Goal: Transaction & Acquisition: Purchase product/service

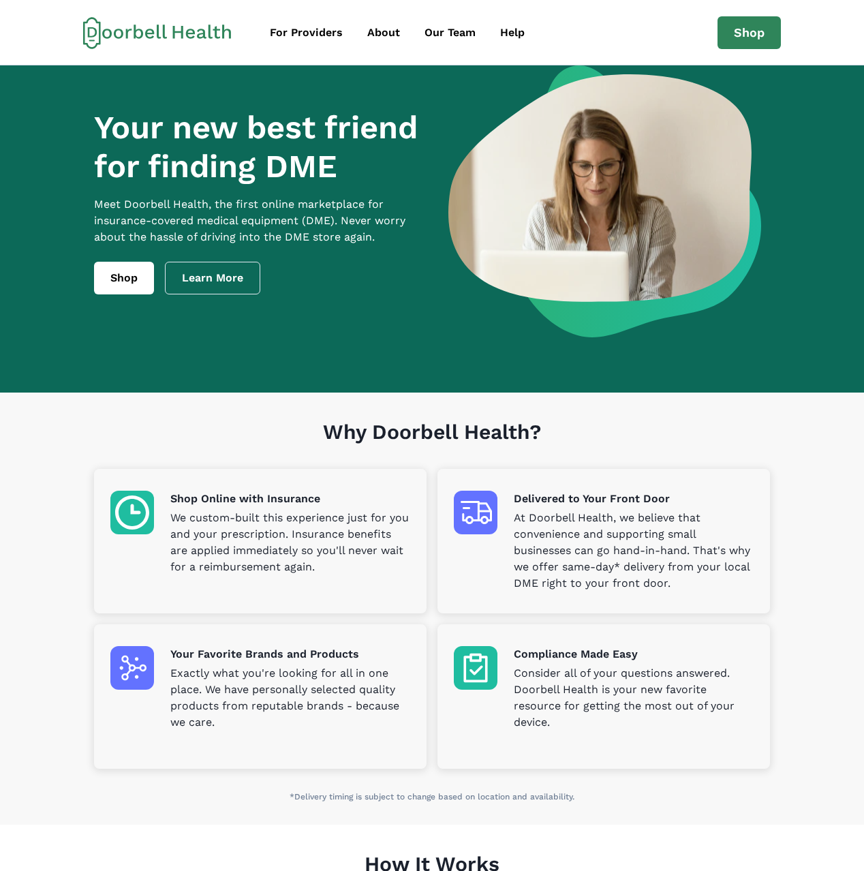
click at [729, 49] on div "For Providers About Our Team Help Shop support@doorbellhealth.com Privacy Terms…" at bounding box center [432, 32] width 864 height 65
click at [733, 33] on link "Shop" at bounding box center [749, 32] width 63 height 33
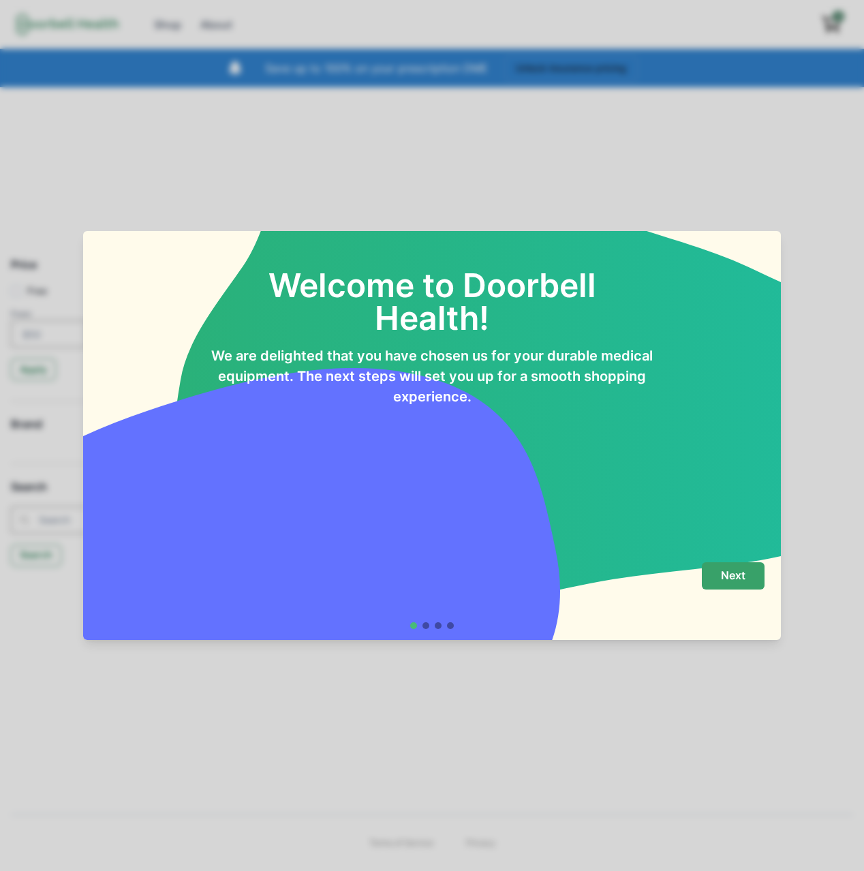
click at [735, 578] on p "Next" at bounding box center [733, 575] width 25 height 13
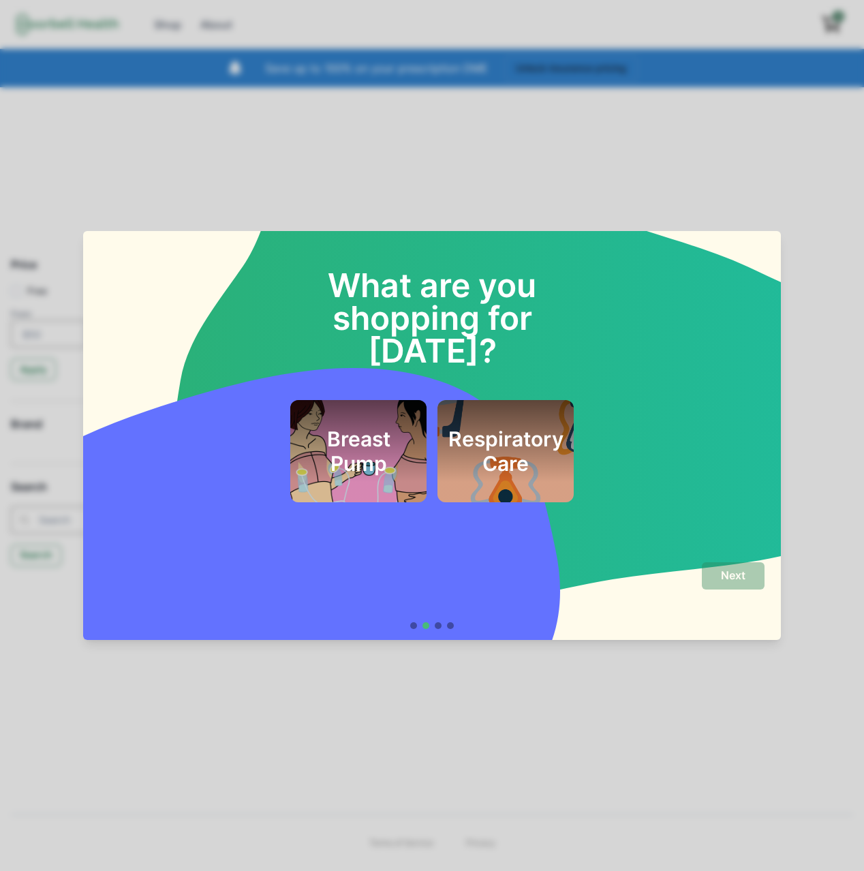
click at [414, 620] on div "Next" at bounding box center [432, 595] width 665 height 67
click at [412, 620] on div "Next" at bounding box center [432, 595] width 665 height 67
click at [410, 628] on div at bounding box center [432, 625] width 44 height 7
click at [413, 628] on div at bounding box center [413, 625] width 7 height 7
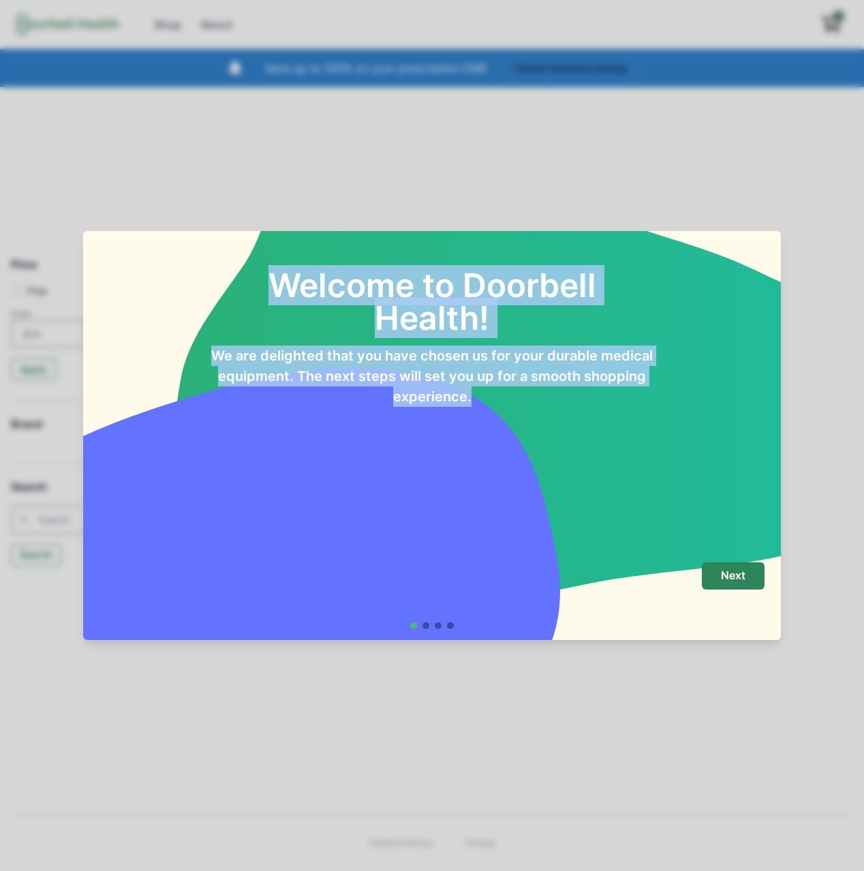
drag, startPoint x: 493, startPoint y: 395, endPoint x: 275, endPoint y: 277, distance: 247.6
click at [275, 277] on div "Welcome to Doorbell Health! We are delighted that you have chosen us for your d…" at bounding box center [432, 321] width 665 height 170
copy div "Welcome to Doorbell Health! We are delighted that you have chosen us for your d…"
click at [443, 182] on div "Welcome to Doorbell Health! We are delighted that you have chosen us for your d…" at bounding box center [432, 435] width 864 height 871
drag, startPoint x: 264, startPoint y: 280, endPoint x: 599, endPoint y: 455, distance: 378.0
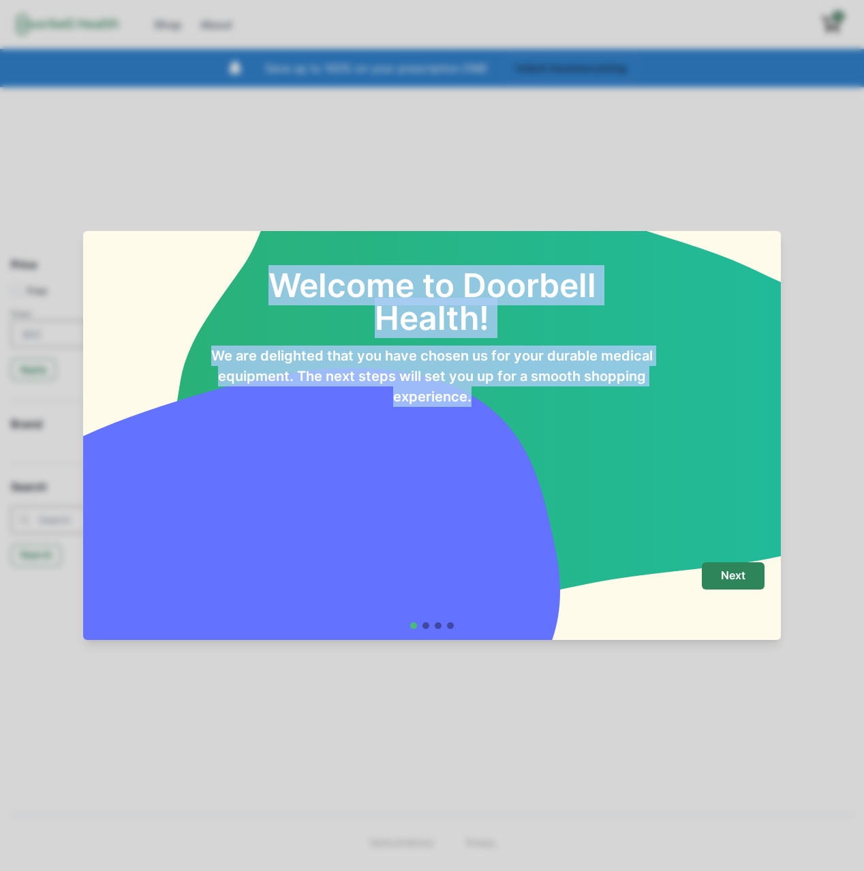
click at [599, 455] on div "Welcome to Doorbell Health! We are delighted that you have chosen us for your d…" at bounding box center [432, 391] width 698 height 320
copy div "Welcome to Doorbell Health! We are delighted that you have chosen us for your d…"
click at [426, 325] on h2 "Welcome to Doorbell Health!" at bounding box center [432, 285] width 447 height 98
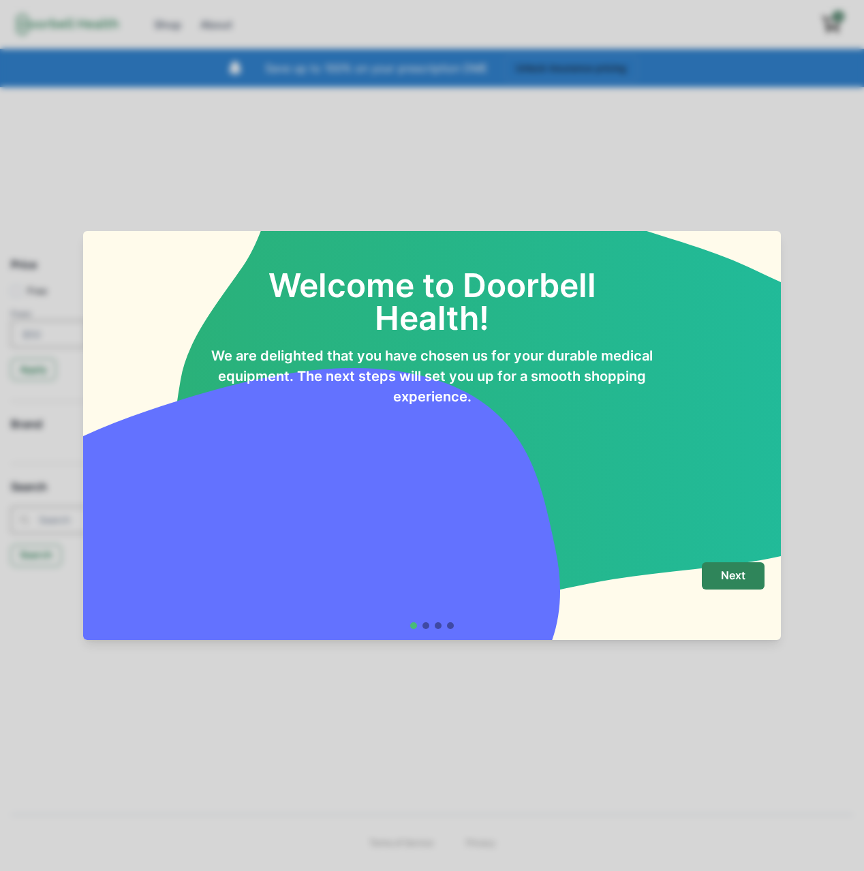
click at [278, 167] on div "Welcome to Doorbell Health! We are delighted that you have chosen us for your d…" at bounding box center [432, 435] width 864 height 871
click at [760, 568] on button "Next" at bounding box center [733, 575] width 63 height 27
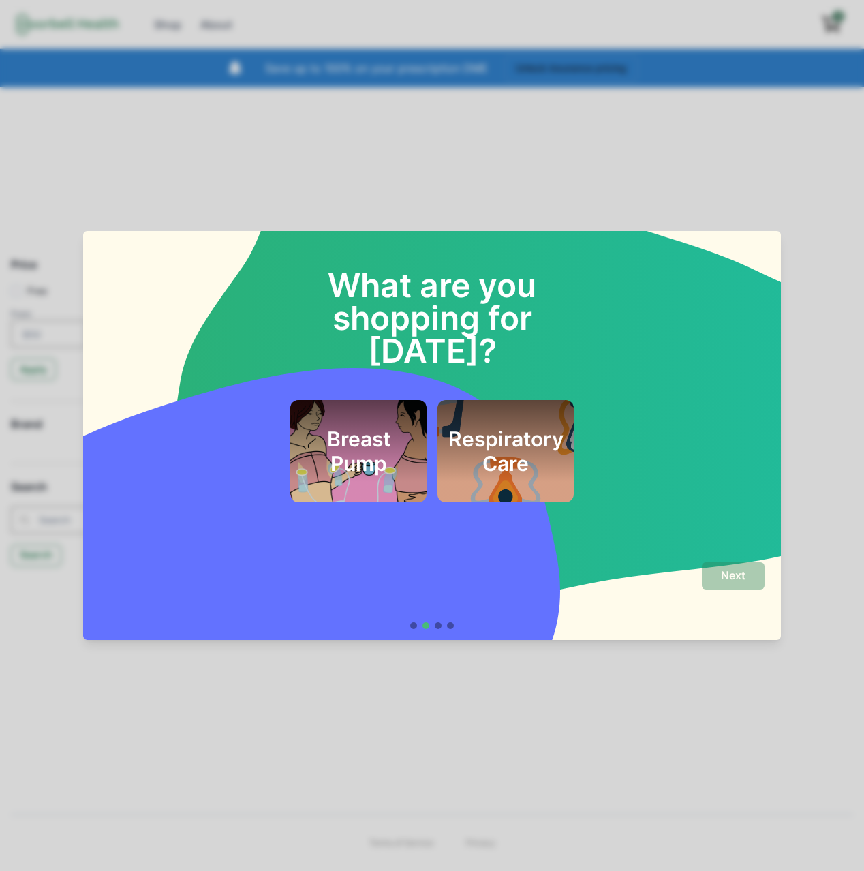
drag, startPoint x: 536, startPoint y: 607, endPoint x: 516, endPoint y: 617, distance: 22.6
click at [530, 611] on div "Next" at bounding box center [432, 589] width 665 height 55
click at [439, 630] on footer "Next" at bounding box center [432, 595] width 698 height 89
drag, startPoint x: 439, startPoint y: 627, endPoint x: 510, endPoint y: 600, distance: 76.6
click at [440, 627] on div at bounding box center [438, 625] width 7 height 7
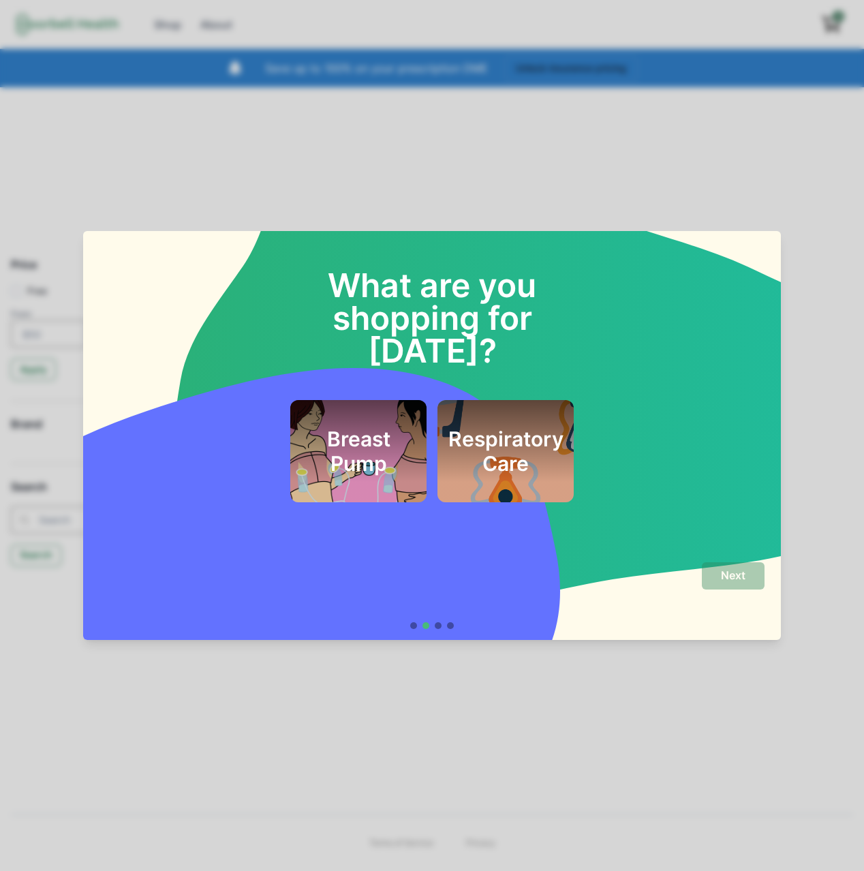
click at [374, 431] on h2 "Breast Pump" at bounding box center [359, 451] width 104 height 49
click at [720, 576] on button "Next" at bounding box center [733, 575] width 63 height 27
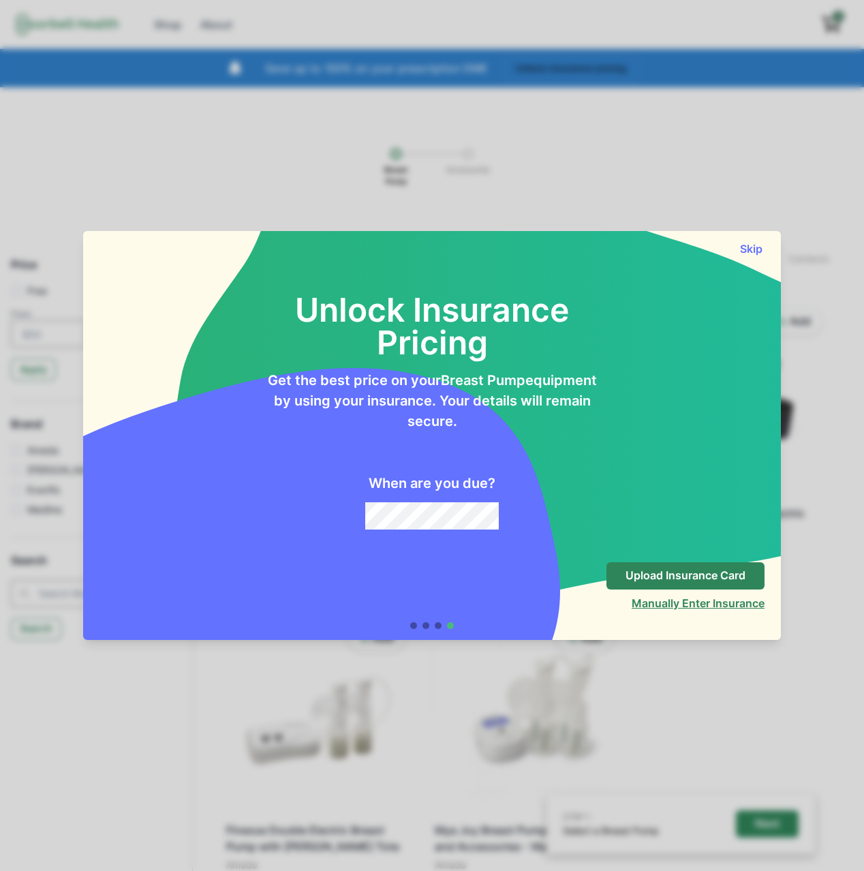
click at [681, 600] on button "Manually Enter Insurance" at bounding box center [698, 603] width 133 height 14
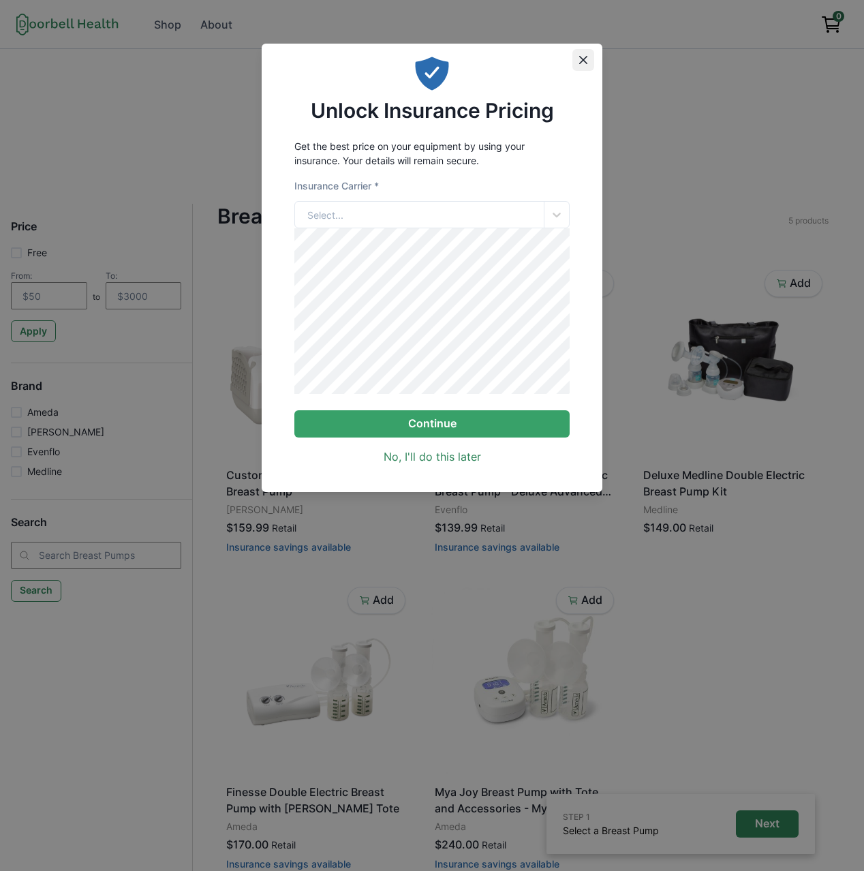
click at [580, 59] on icon "Close" at bounding box center [583, 60] width 8 height 8
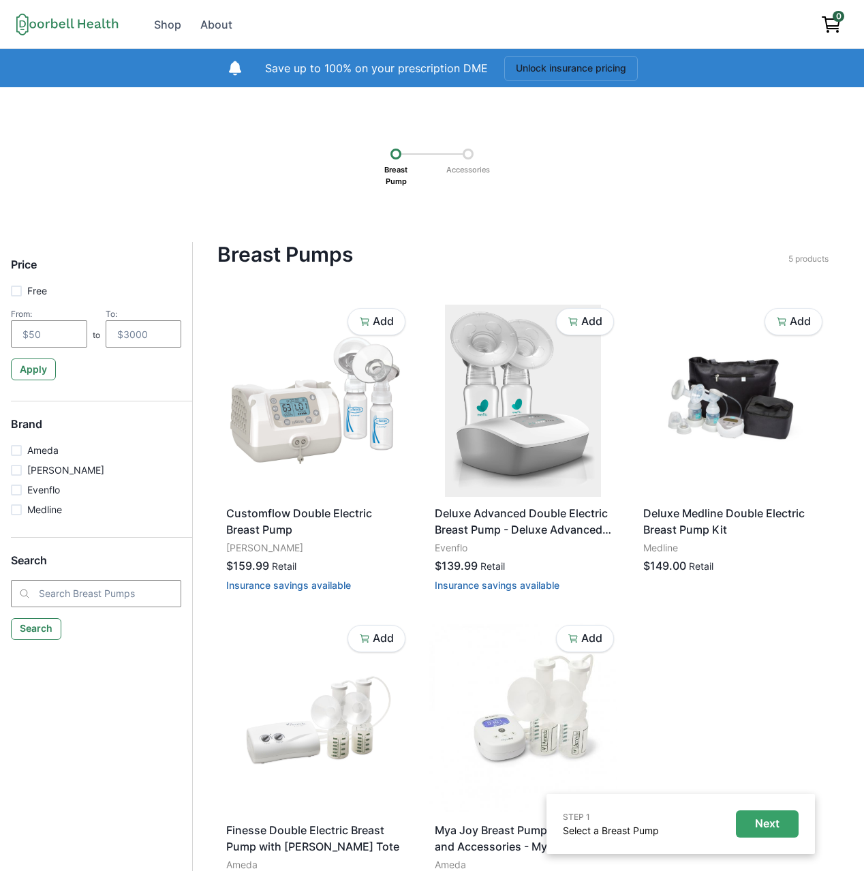
click at [759, 814] on button "Next" at bounding box center [767, 823] width 63 height 27
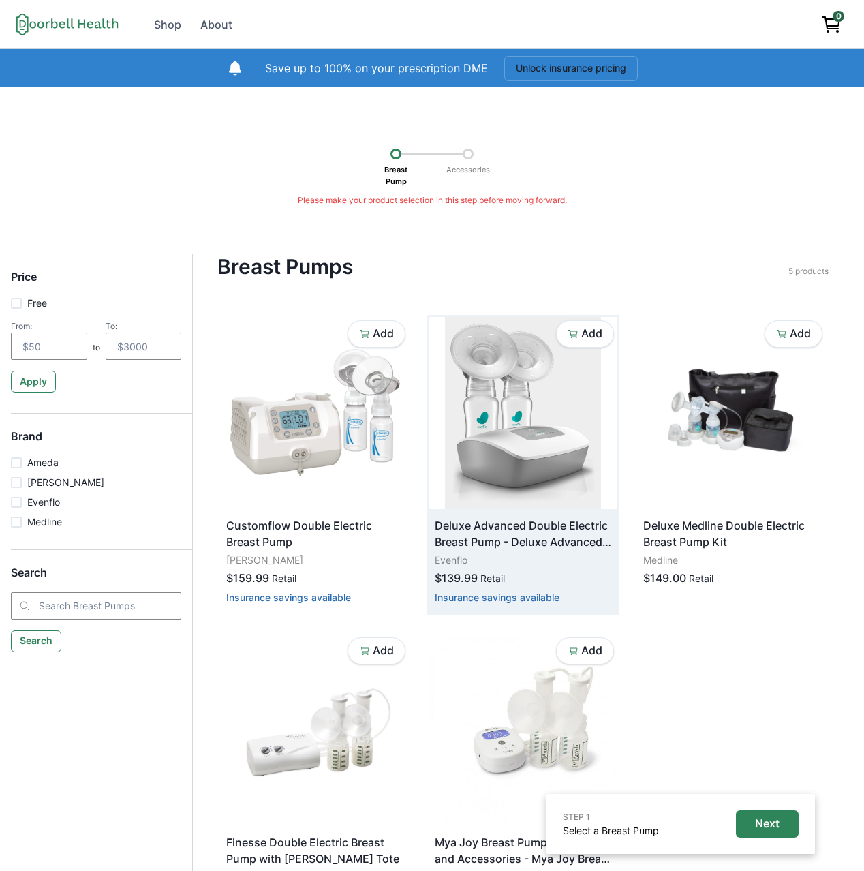
click at [498, 468] on img at bounding box center [523, 413] width 188 height 192
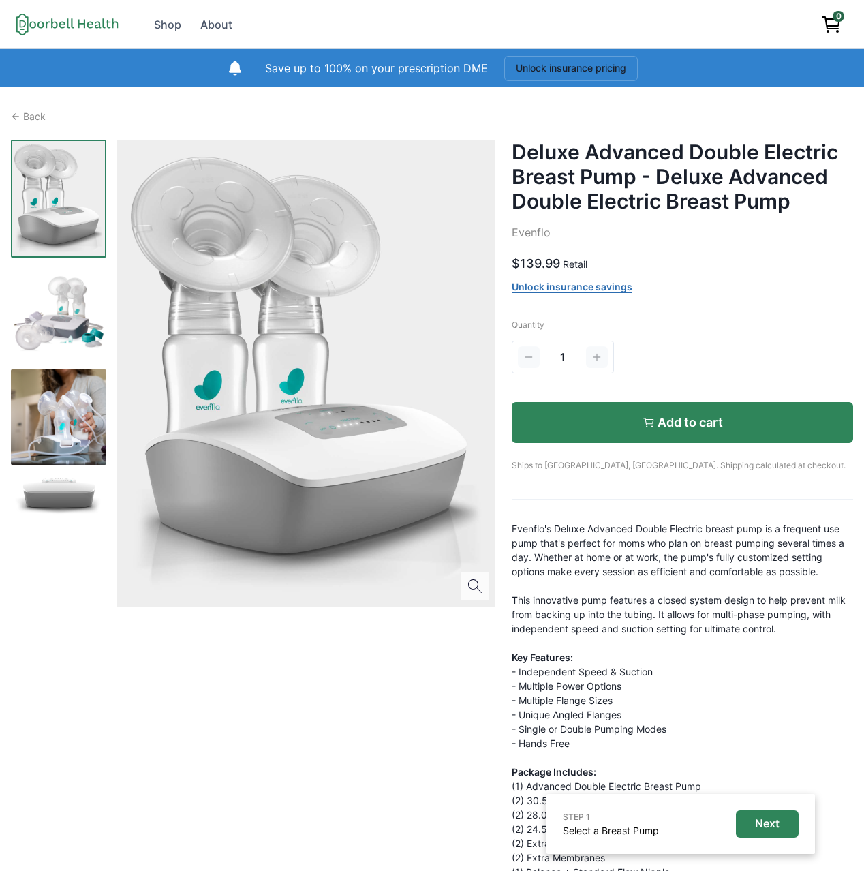
click at [595, 438] on button "Add to cart" at bounding box center [682, 422] width 341 height 41
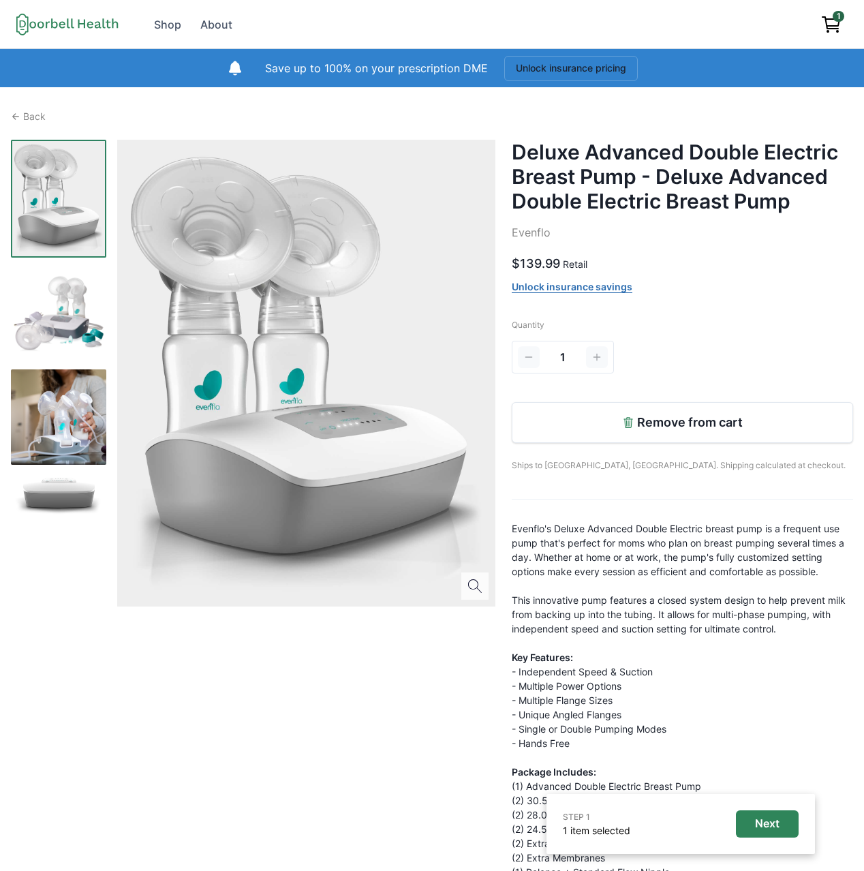
click at [822, 24] on icon "View cart" at bounding box center [832, 25] width 22 height 22
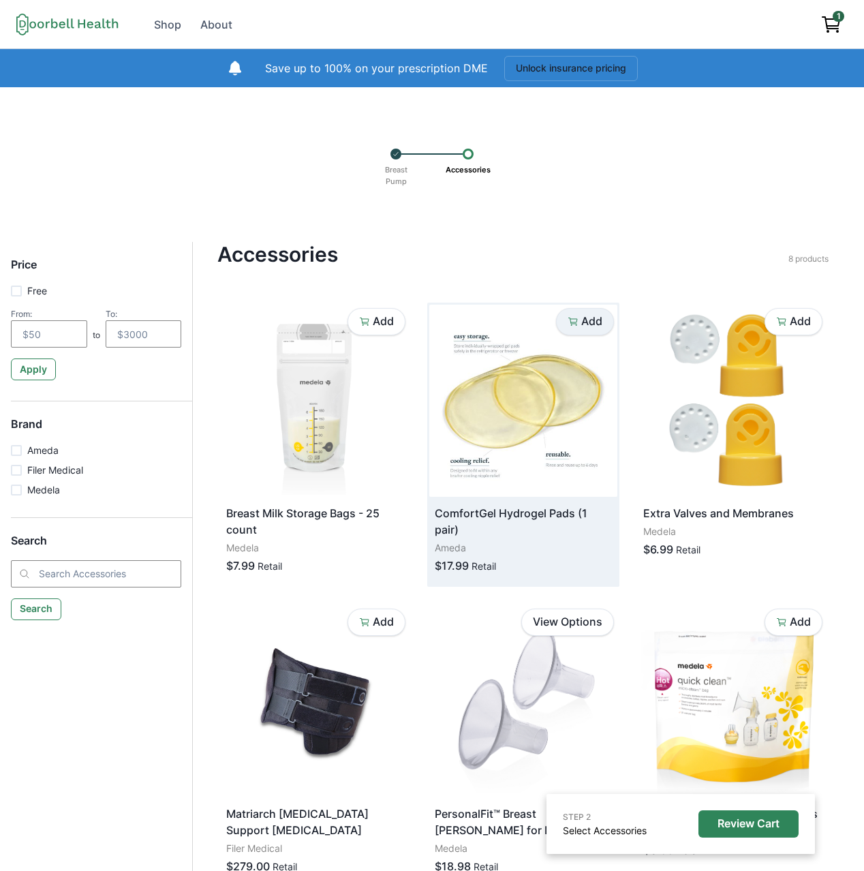
click at [575, 324] on icon "button" at bounding box center [573, 321] width 11 height 11
click at [834, 16] on span "2" at bounding box center [839, 16] width 12 height 11
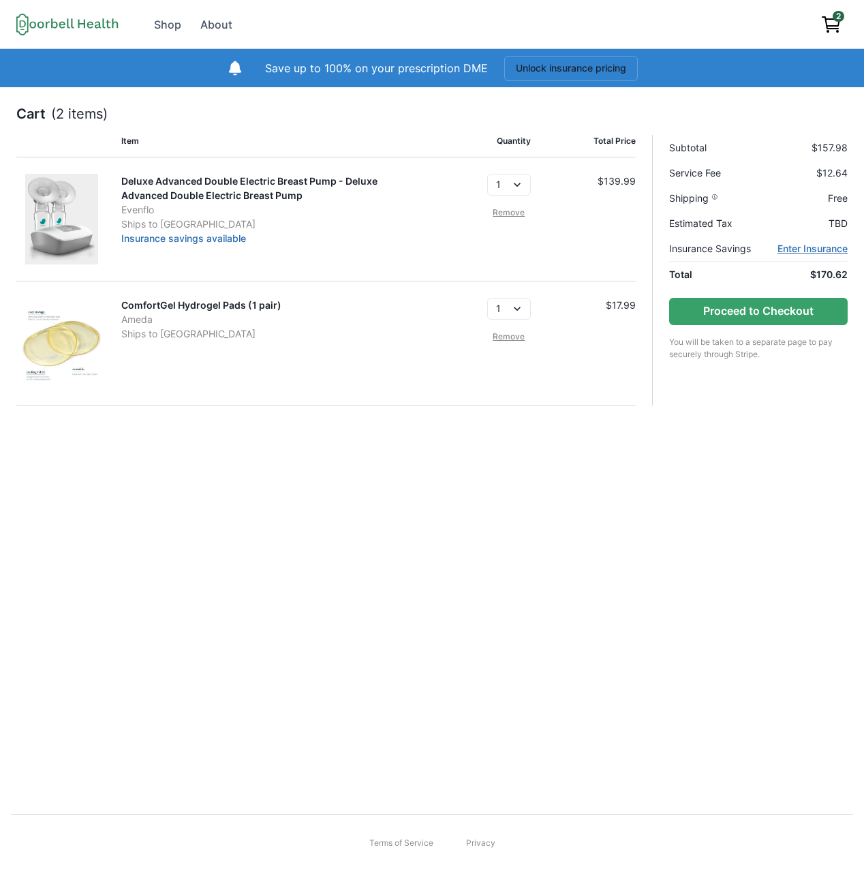
click at [810, 251] on link "Enter Insurance" at bounding box center [813, 248] width 70 height 14
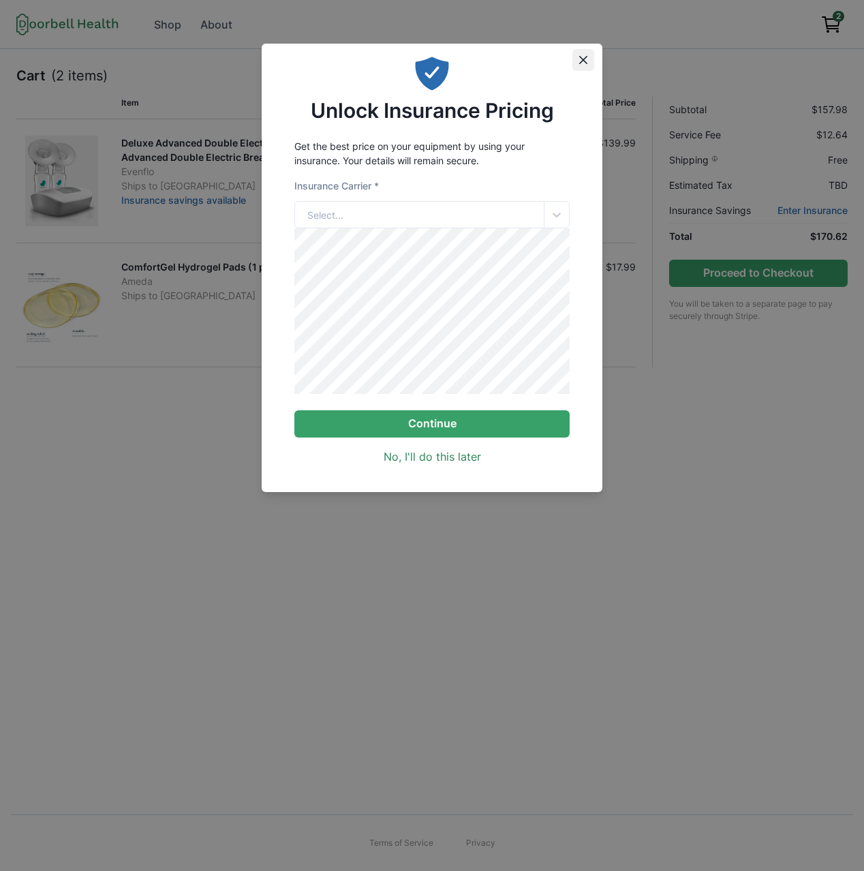
click at [576, 57] on button "Close" at bounding box center [583, 60] width 22 height 22
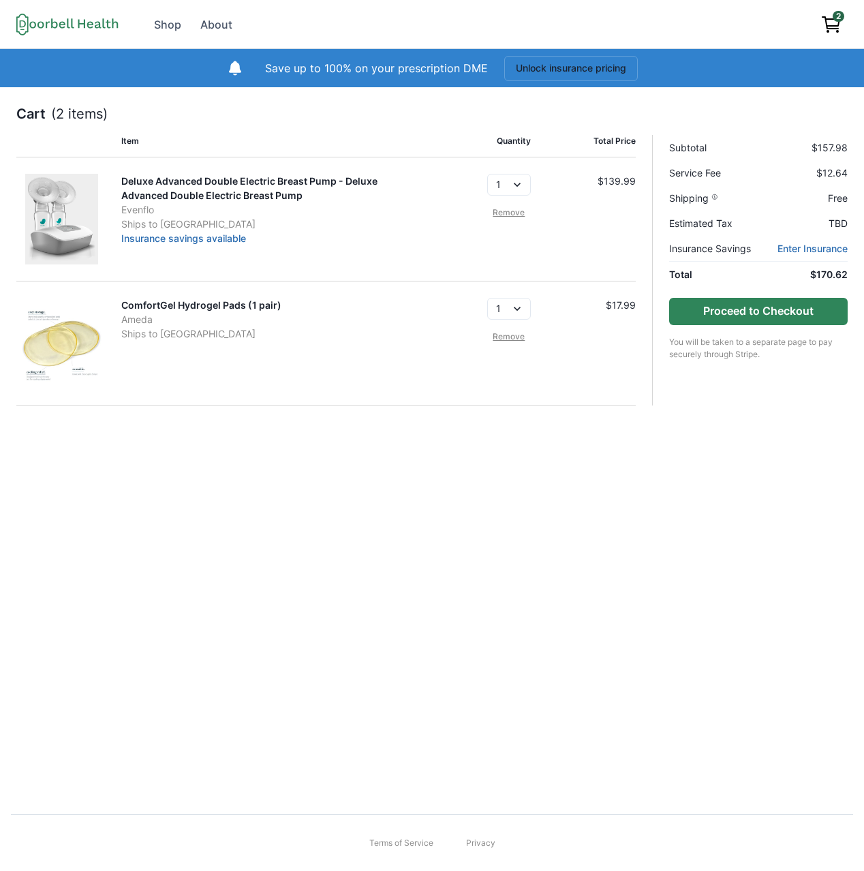
click at [751, 310] on button "Proceed to Checkout" at bounding box center [758, 311] width 179 height 27
click at [500, 214] on link "Remove" at bounding box center [509, 213] width 44 height 12
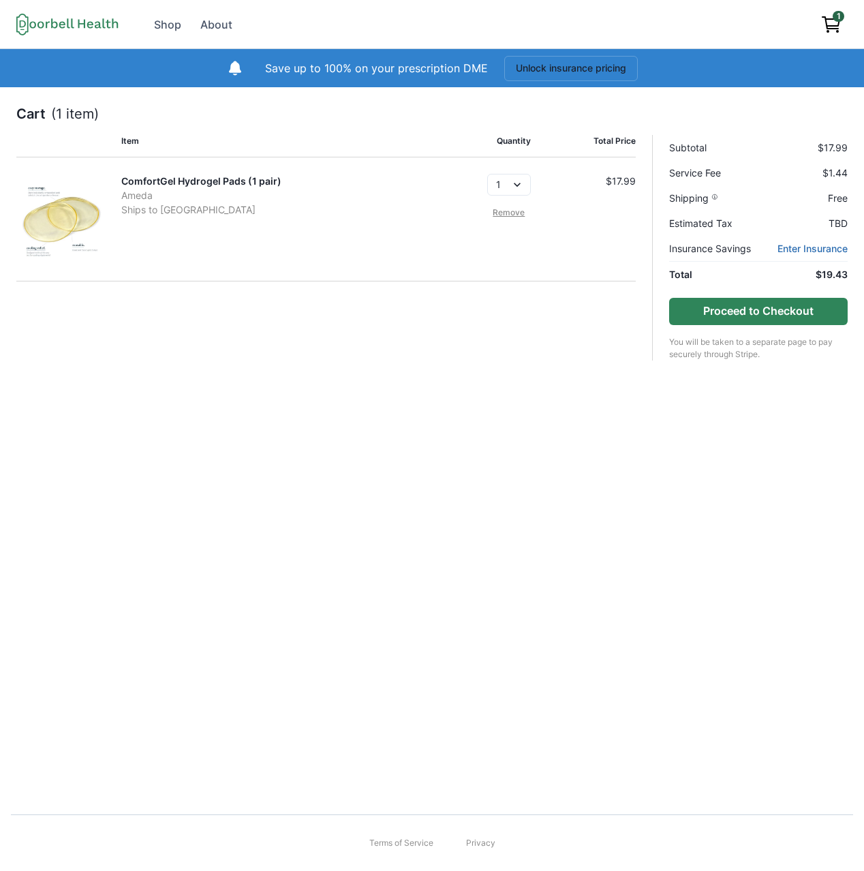
click at [731, 313] on button "Proceed to Checkout" at bounding box center [758, 311] width 179 height 27
drag, startPoint x: 181, startPoint y: 15, endPoint x: 174, endPoint y: 31, distance: 17.1
click at [181, 15] on link "Shop" at bounding box center [168, 24] width 44 height 27
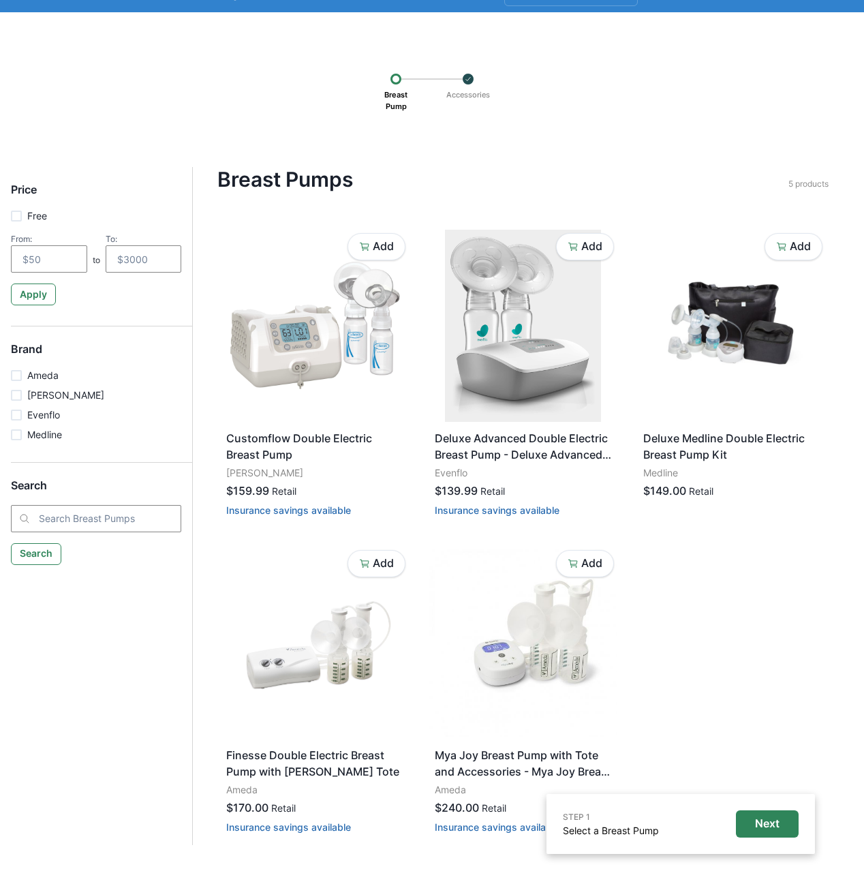
scroll to position [87, 0]
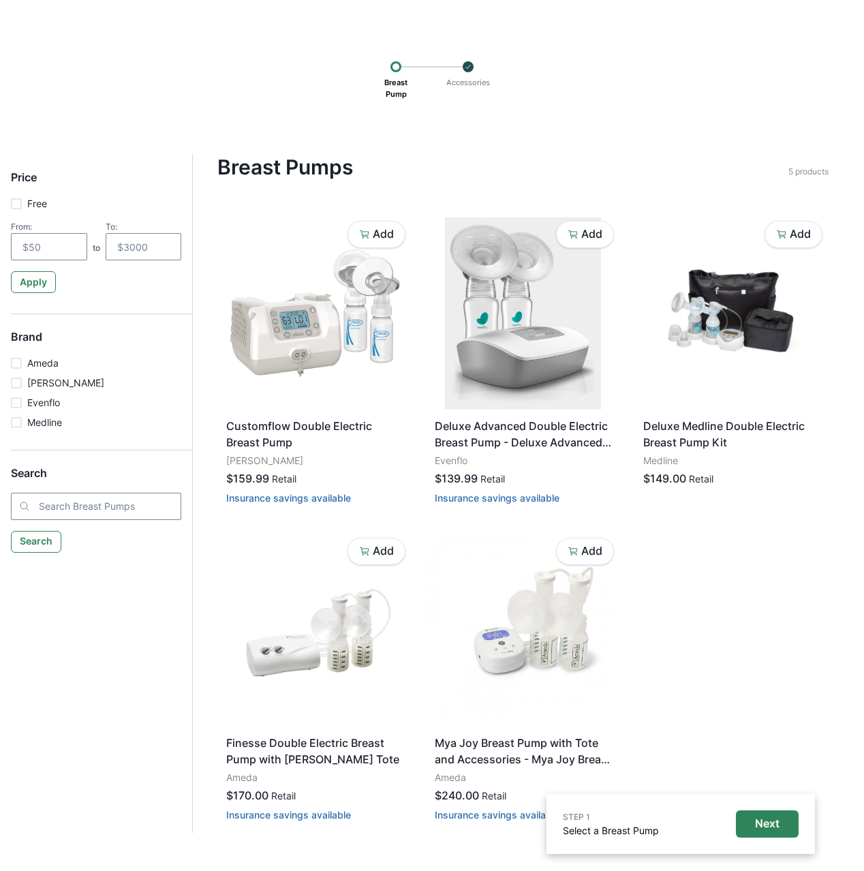
click at [395, 69] on div at bounding box center [396, 66] width 11 height 11
click at [394, 64] on div at bounding box center [396, 66] width 11 height 11
click at [395, 74] on p "Breast Pump" at bounding box center [396, 88] width 33 height 32
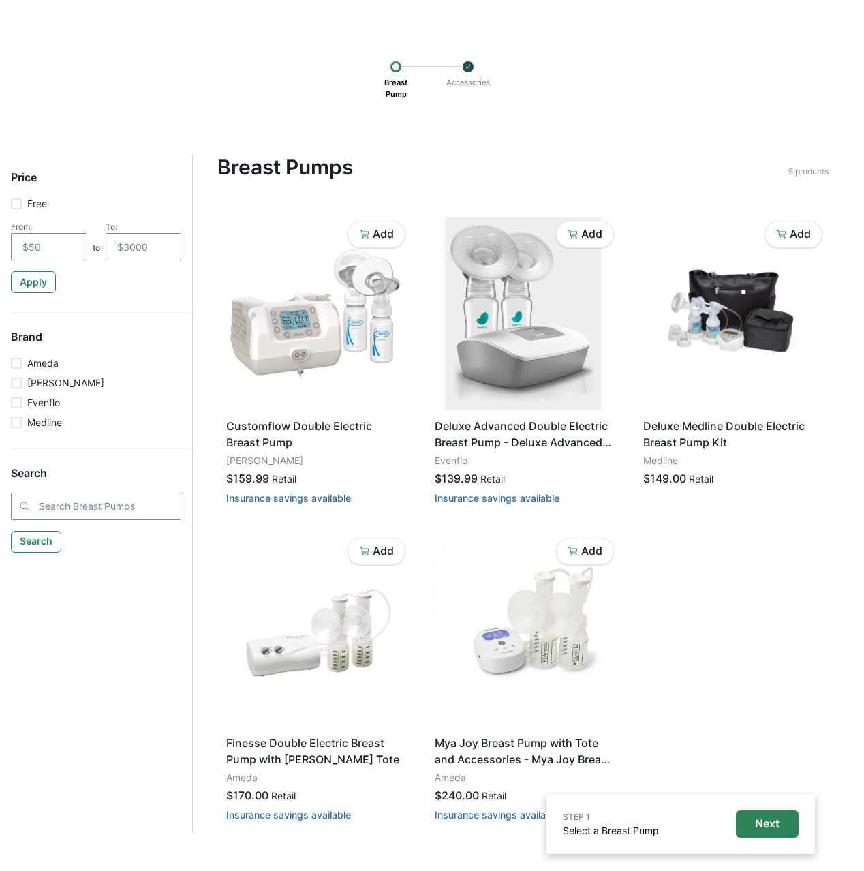
click at [395, 74] on p "Breast Pump" at bounding box center [396, 88] width 33 height 32
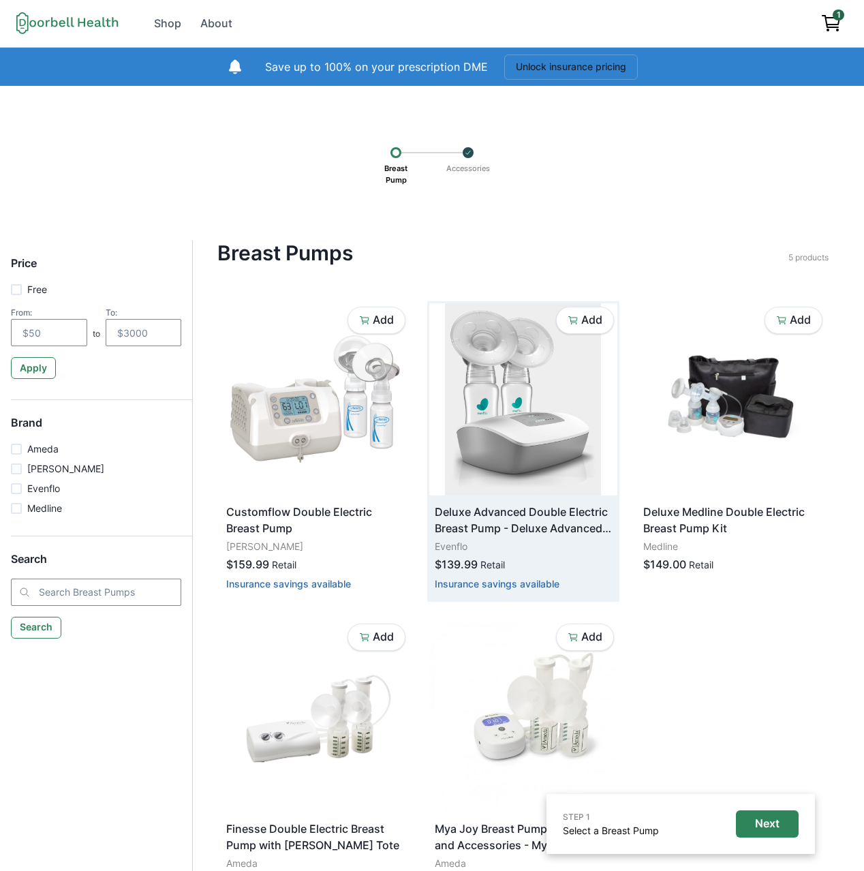
scroll to position [0, 0]
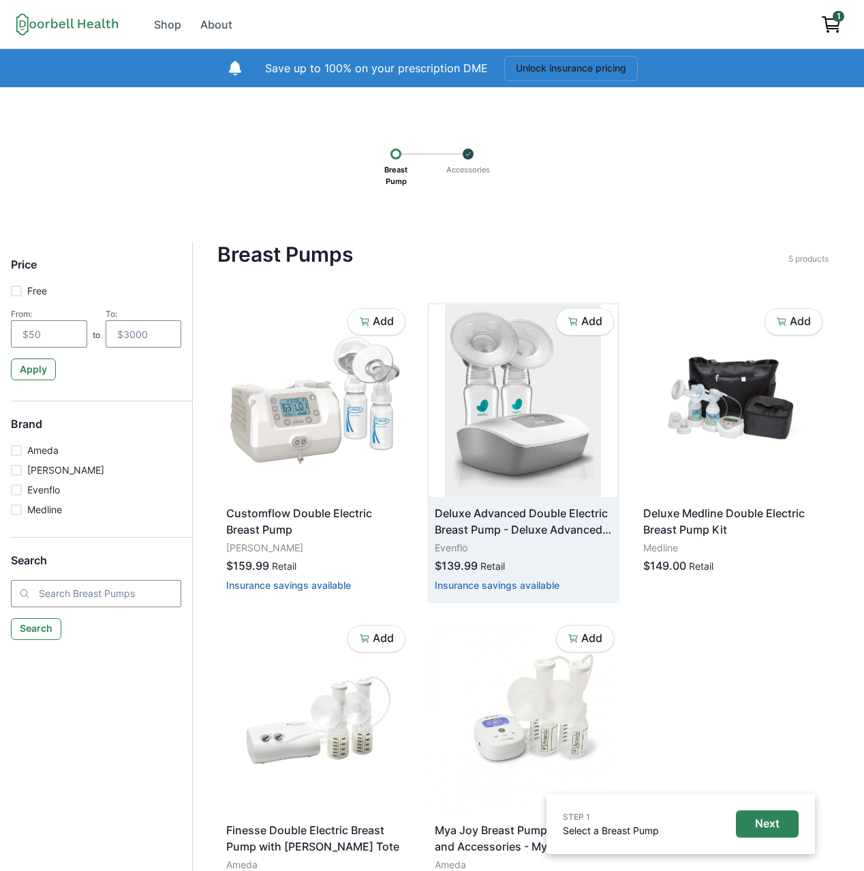
click at [480, 356] on img at bounding box center [523, 401] width 188 height 192
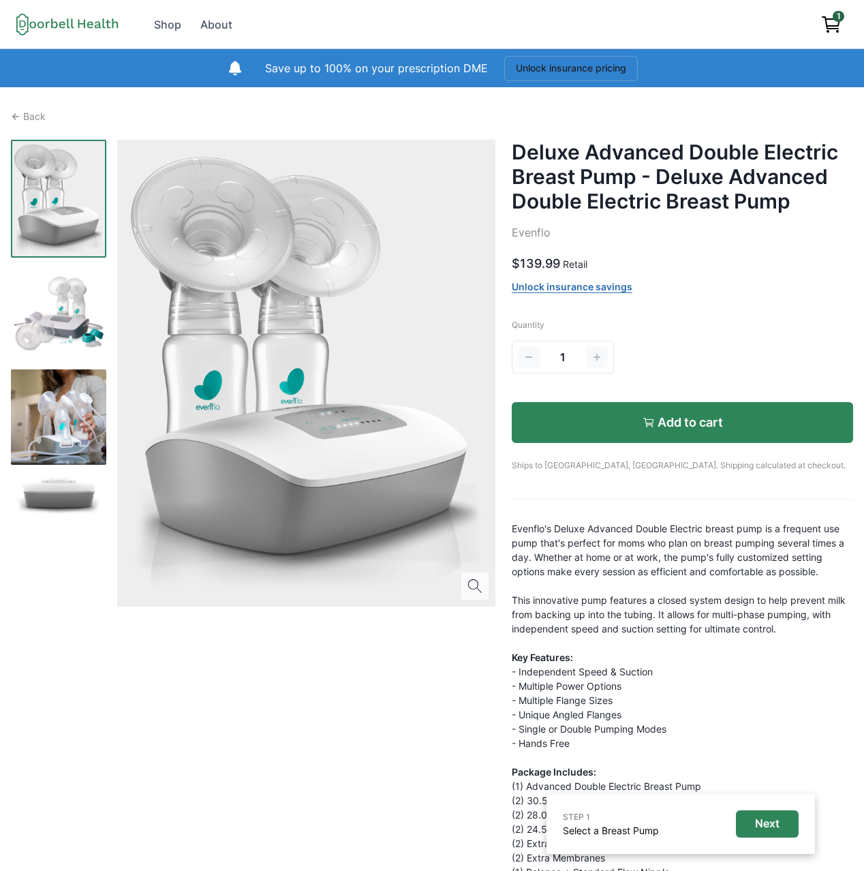
click at [619, 427] on button "Add to cart" at bounding box center [682, 422] width 341 height 41
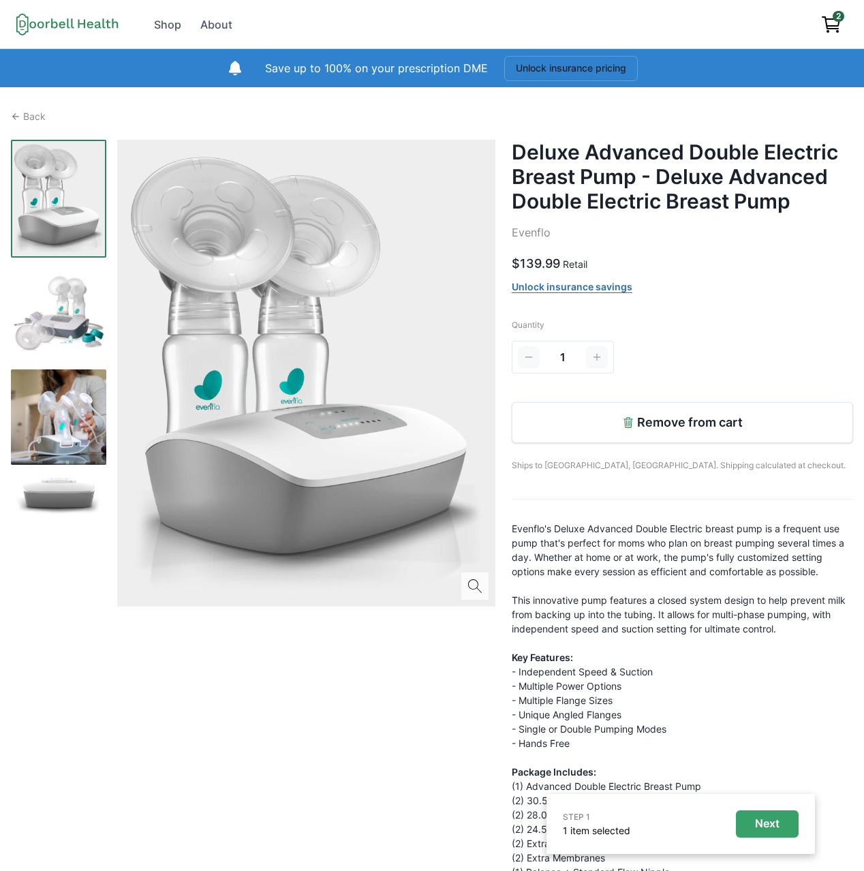
click at [760, 825] on p "Next" at bounding box center [767, 823] width 25 height 13
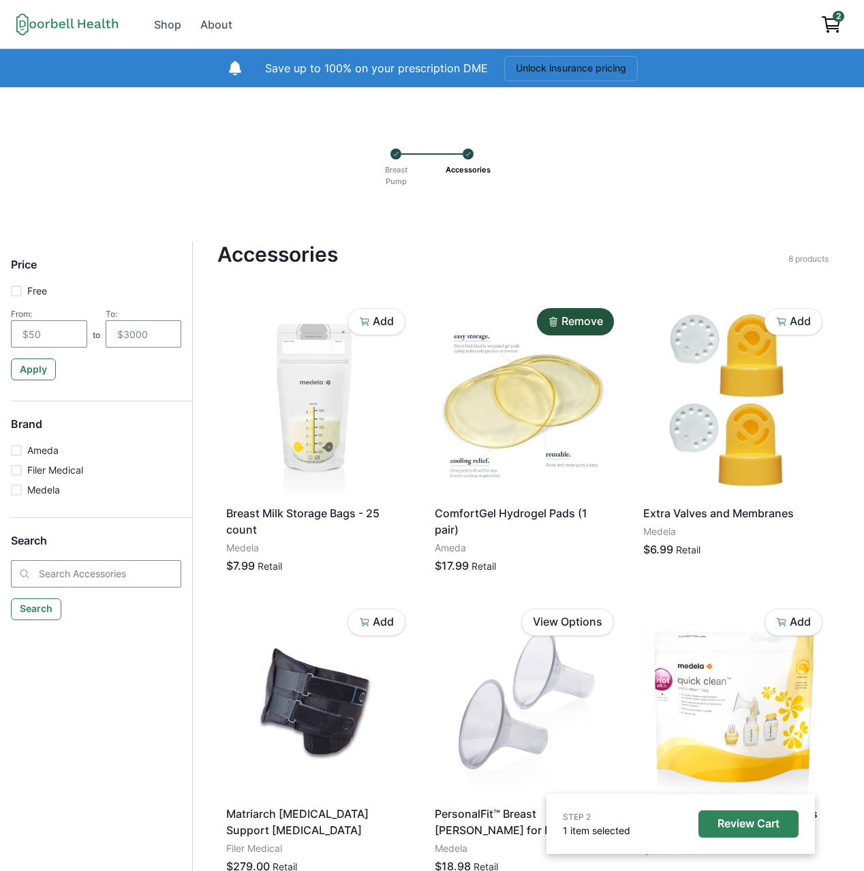
click at [463, 156] on div at bounding box center [468, 154] width 11 height 11
click at [399, 157] on div "Breast Pump" at bounding box center [396, 154] width 11 height 11
click at [399, 174] on p "Breast Pump" at bounding box center [396, 175] width 32 height 32
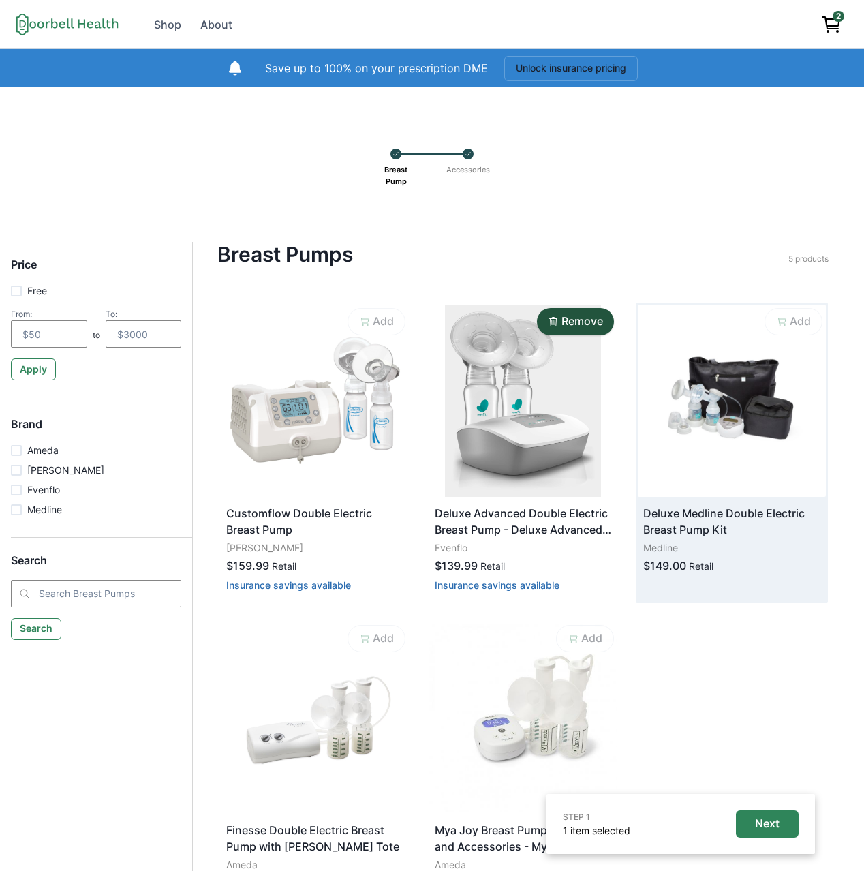
click at [770, 438] on img at bounding box center [732, 401] width 188 height 192
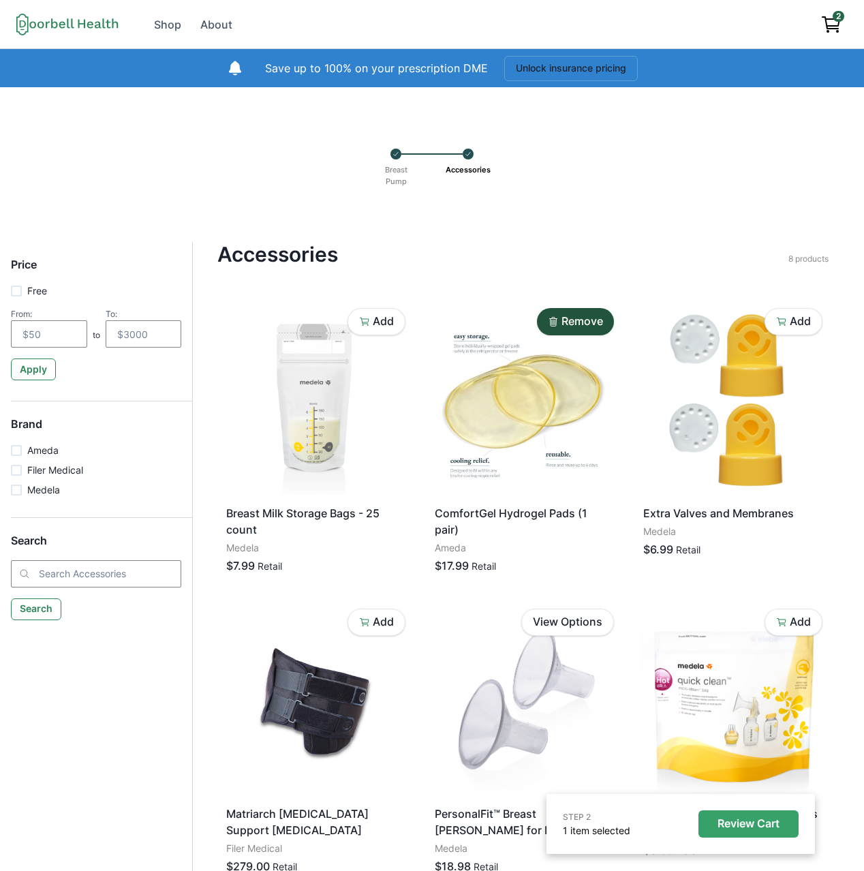
click at [760, 826] on p "Review Cart" at bounding box center [749, 823] width 62 height 13
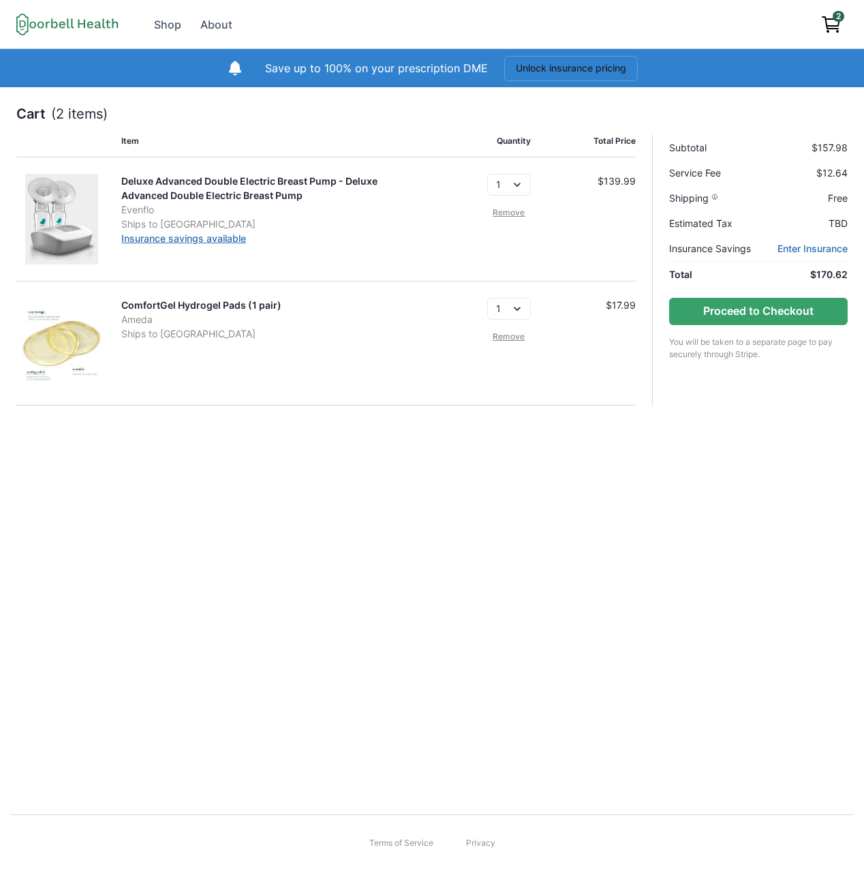
click at [186, 235] on link "Insurance savings available" at bounding box center [183, 238] width 125 height 12
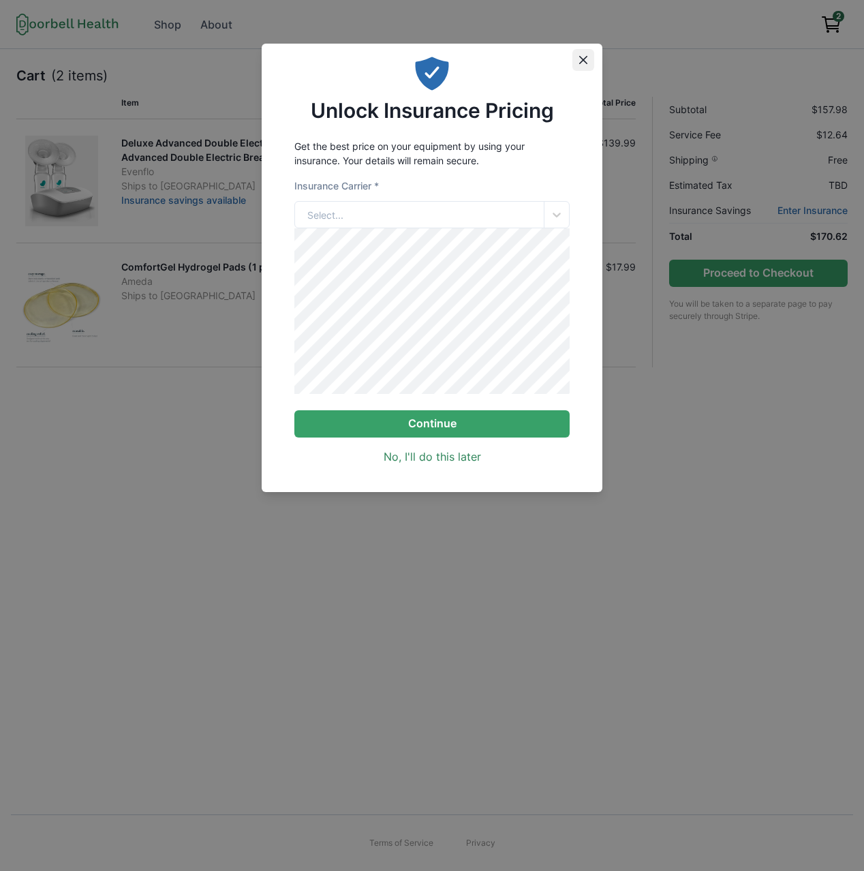
click at [584, 56] on icon "Close" at bounding box center [583, 60] width 8 height 8
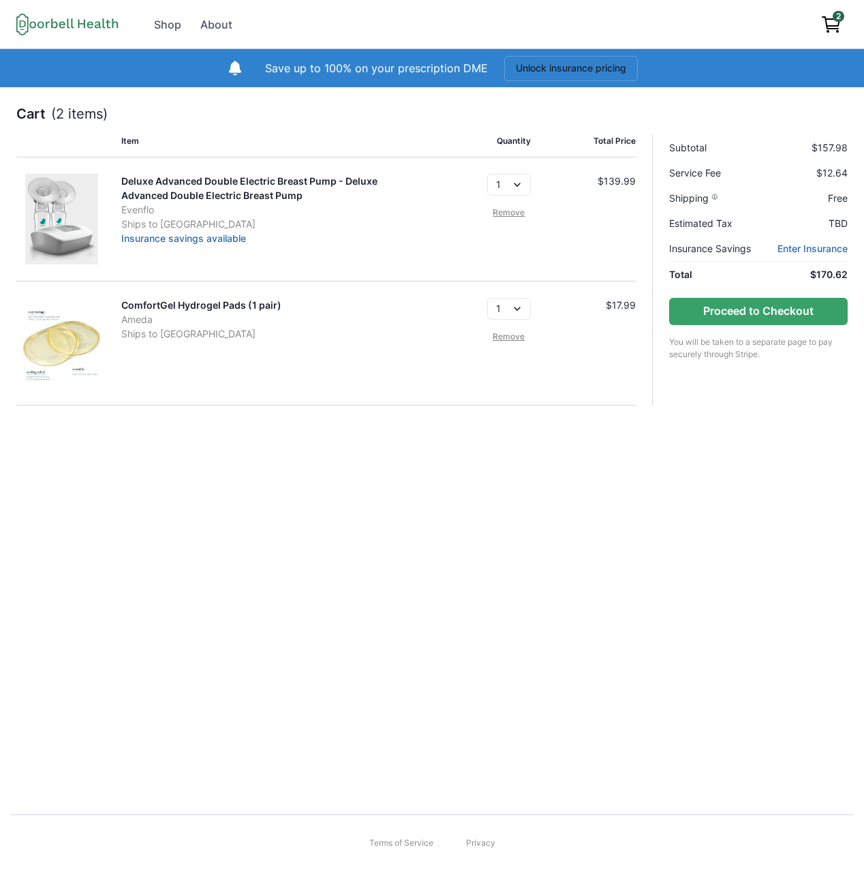
click at [59, 332] on img at bounding box center [61, 343] width 91 height 91
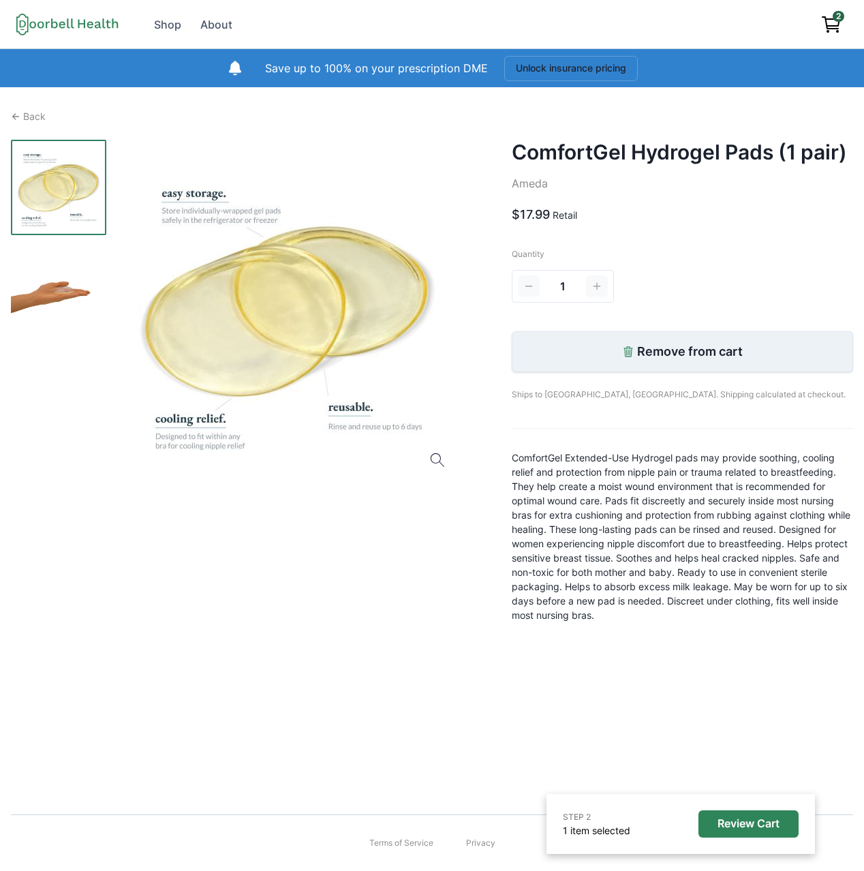
click at [636, 335] on button "Remove from cart" at bounding box center [682, 351] width 341 height 41
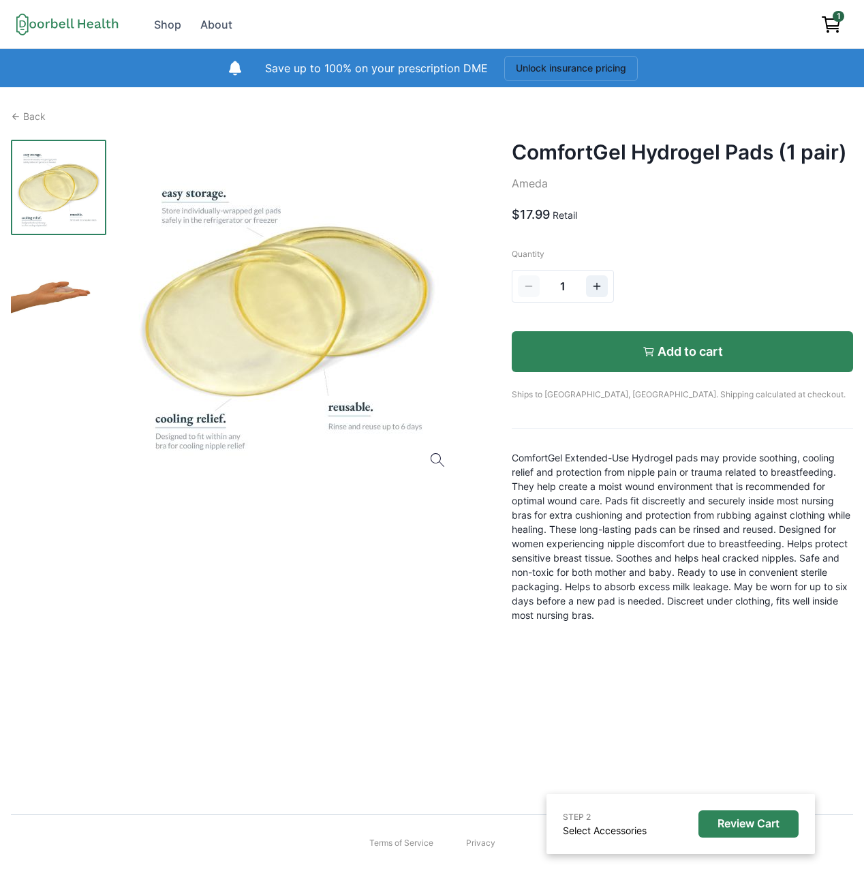
click at [646, 334] on button "Add to cart" at bounding box center [682, 351] width 341 height 41
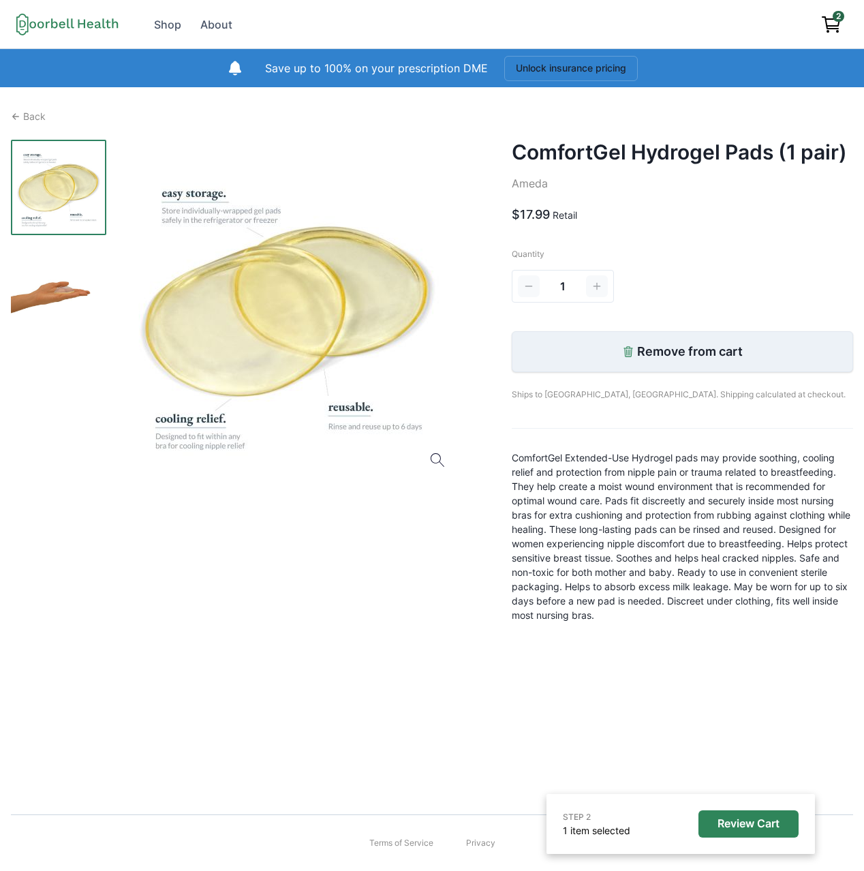
click at [631, 346] on icon "button" at bounding box center [628, 352] width 12 height 12
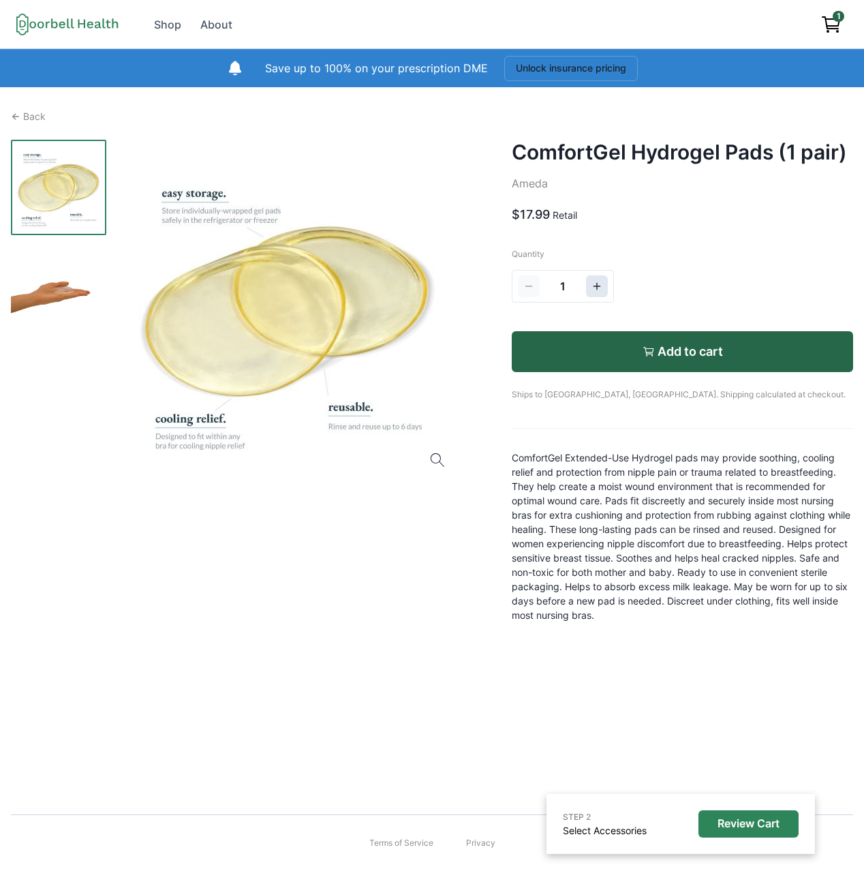
click at [592, 290] on icon "Increment" at bounding box center [597, 286] width 11 height 11
click at [600, 279] on button "Increment" at bounding box center [597, 286] width 22 height 22
click at [532, 284] on icon "Decrement" at bounding box center [528, 286] width 11 height 11
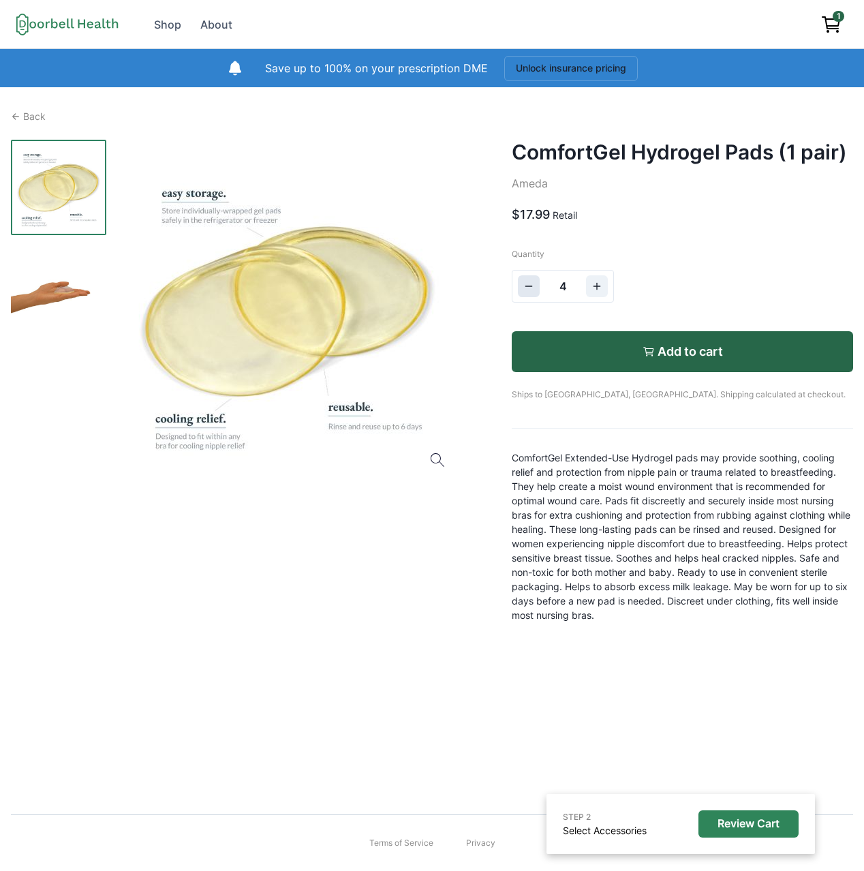
click at [532, 284] on icon "Decrement" at bounding box center [528, 286] width 11 height 11
click at [604, 286] on button "Increment" at bounding box center [597, 286] width 22 height 22
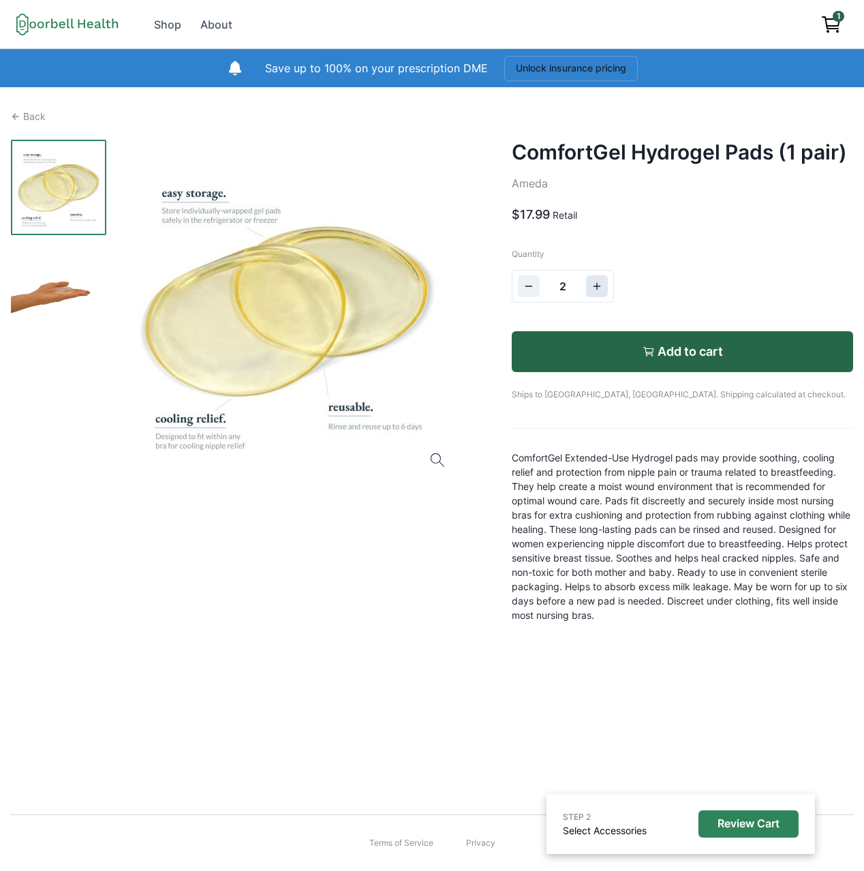
click at [604, 286] on button "Increment" at bounding box center [597, 286] width 22 height 22
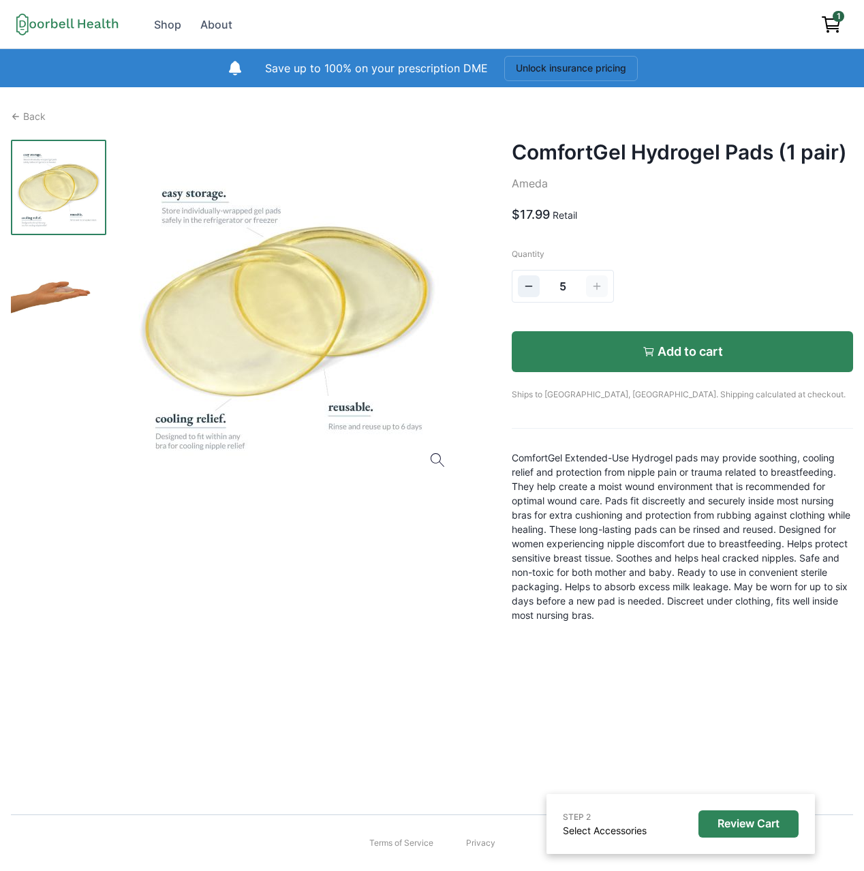
click at [656, 351] on div "Add to cart" at bounding box center [683, 351] width 80 height 15
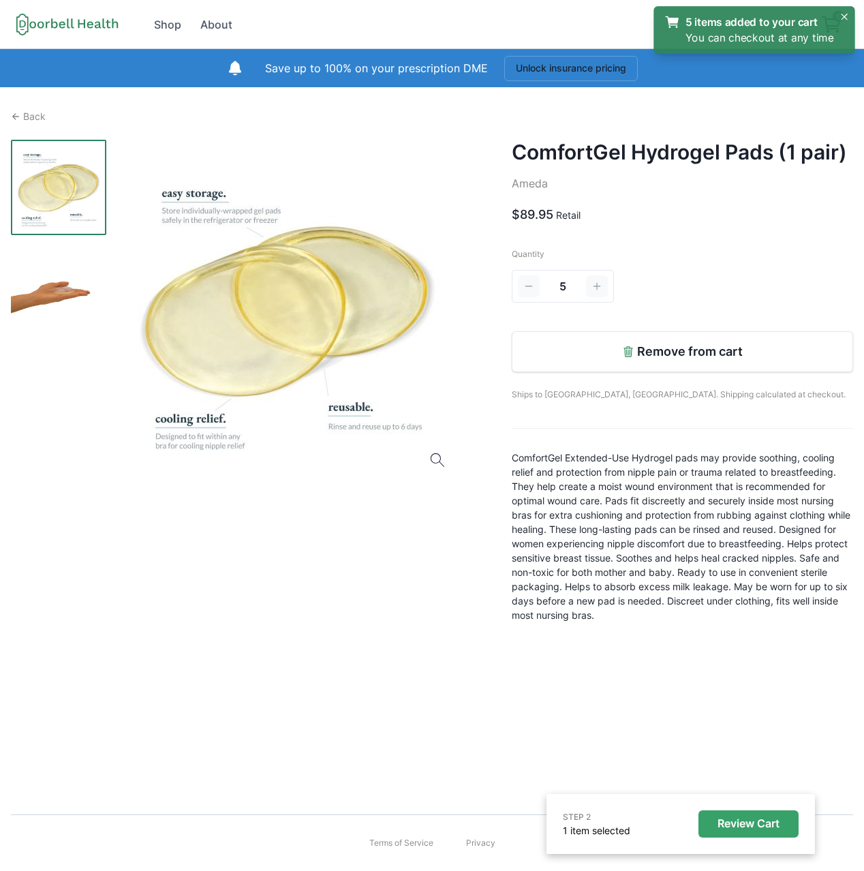
click at [756, 827] on p "Review Cart" at bounding box center [749, 823] width 62 height 13
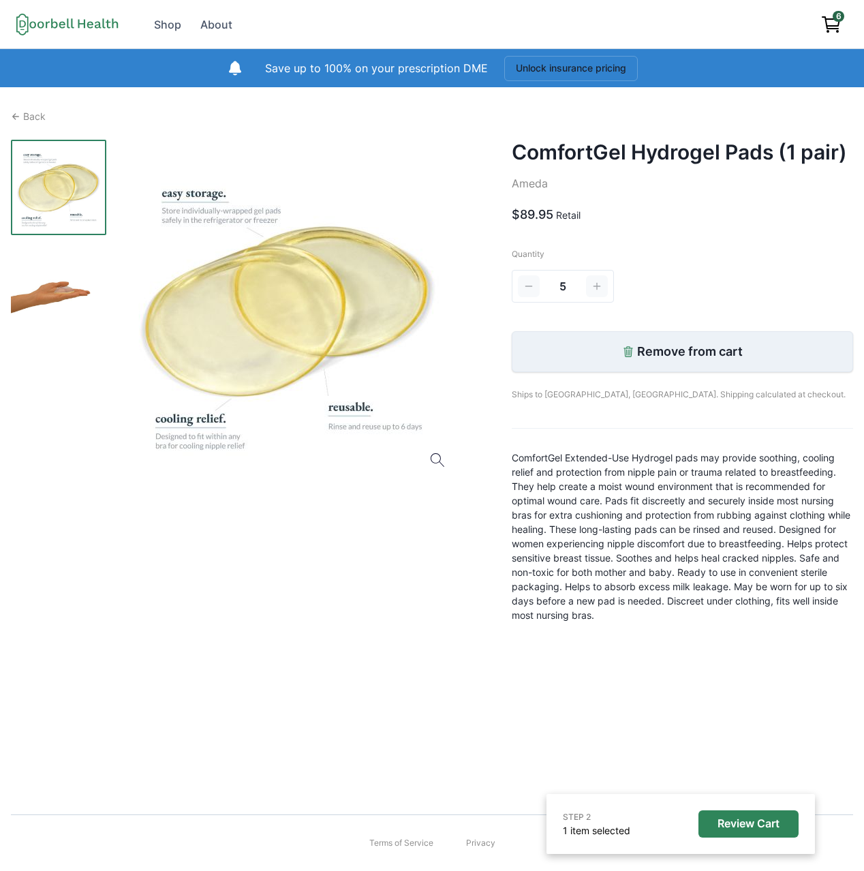
click at [596, 343] on button "Remove from cart" at bounding box center [682, 351] width 341 height 41
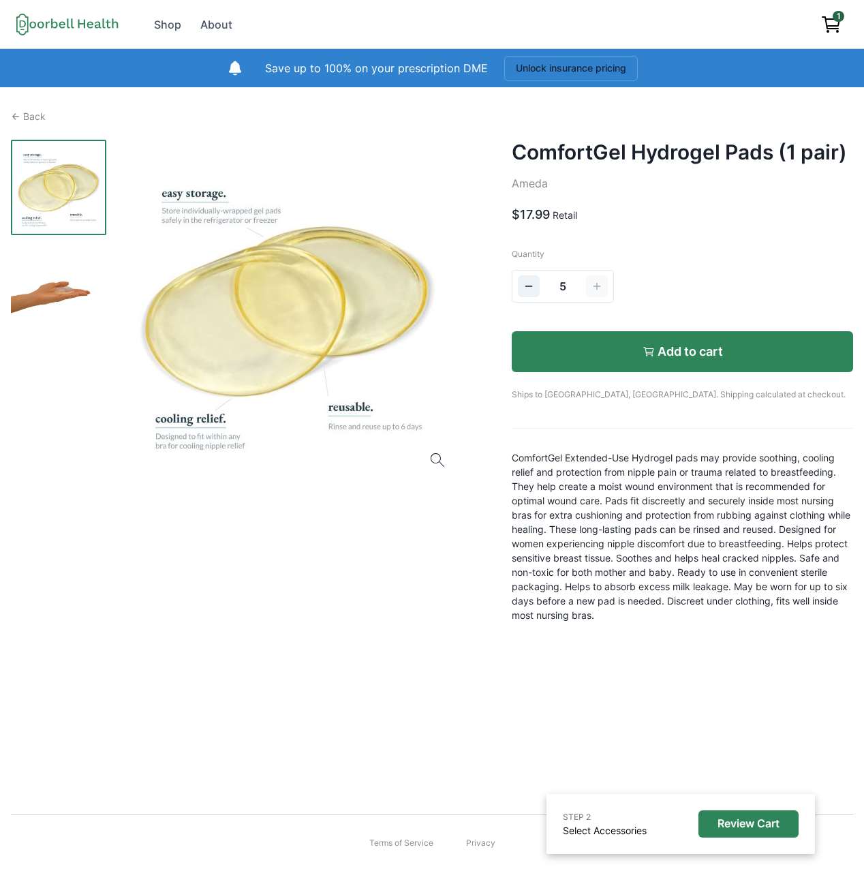
click at [664, 360] on button "Add to cart" at bounding box center [682, 351] width 341 height 41
